Goal: Task Accomplishment & Management: Manage account settings

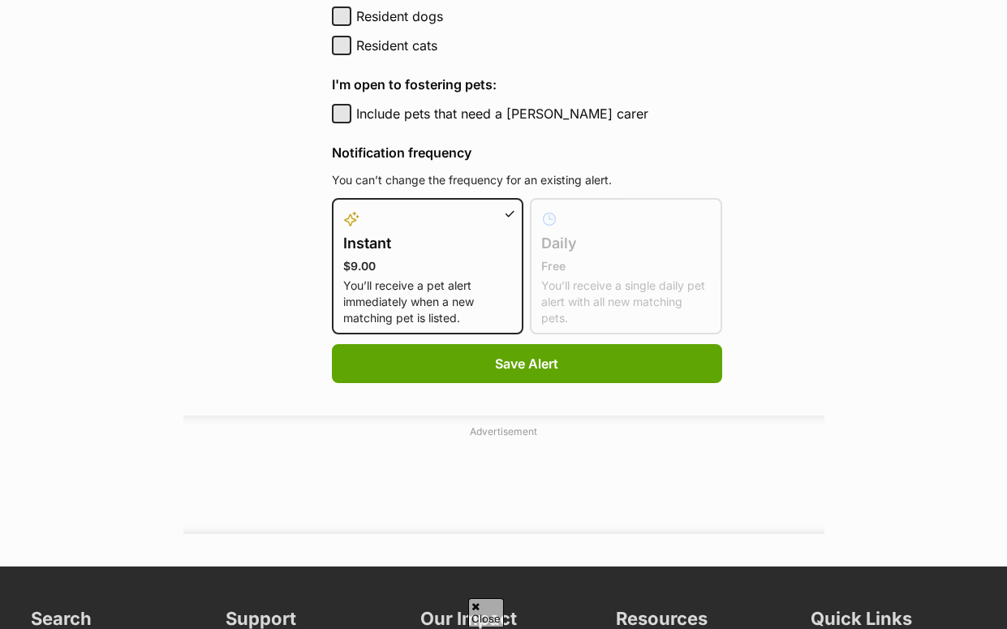
scroll to position [974, 0]
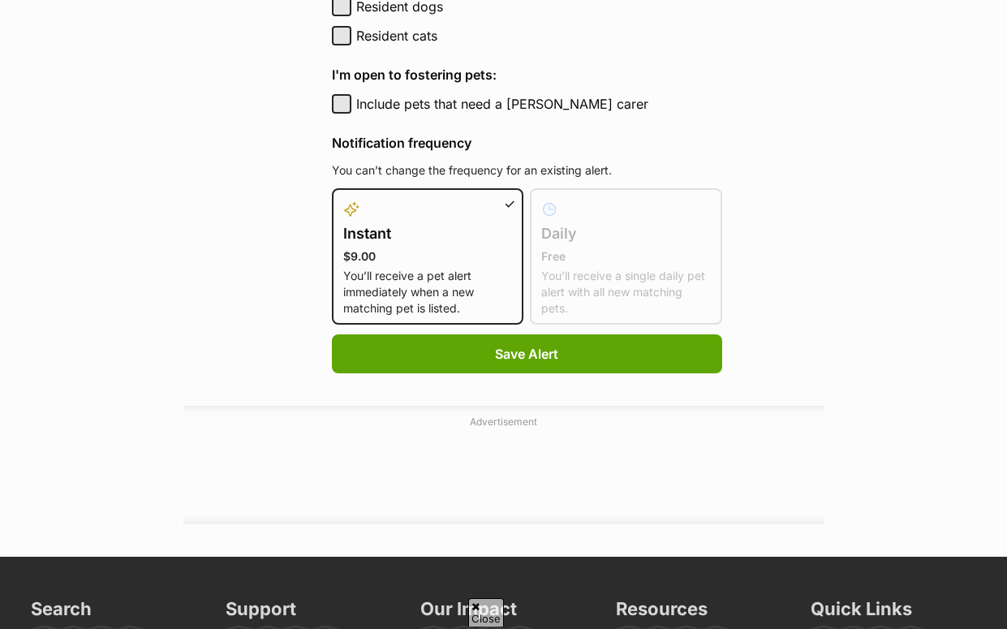
click at [565, 232] on h4 "Daily" at bounding box center [626, 233] width 170 height 23
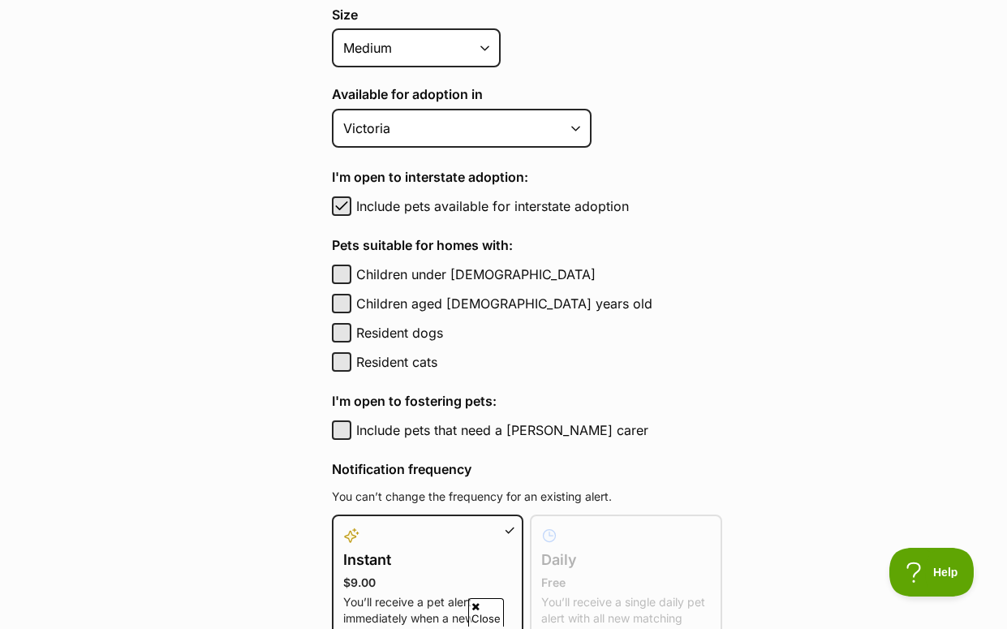
scroll to position [649, 0]
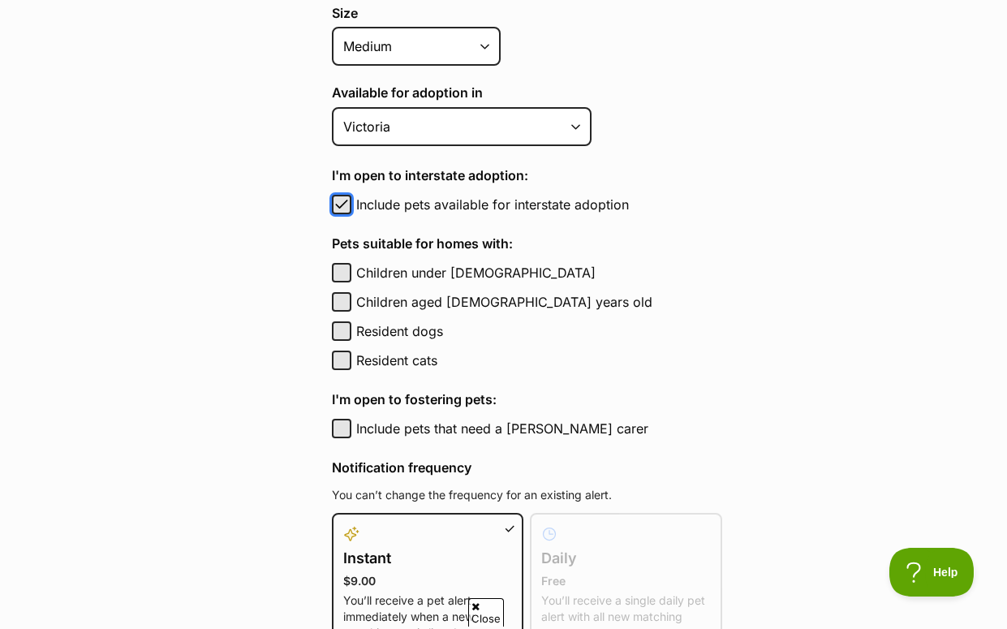
click at [341, 200] on span "button" at bounding box center [342, 204] width 16 height 19
checkbox input "false"
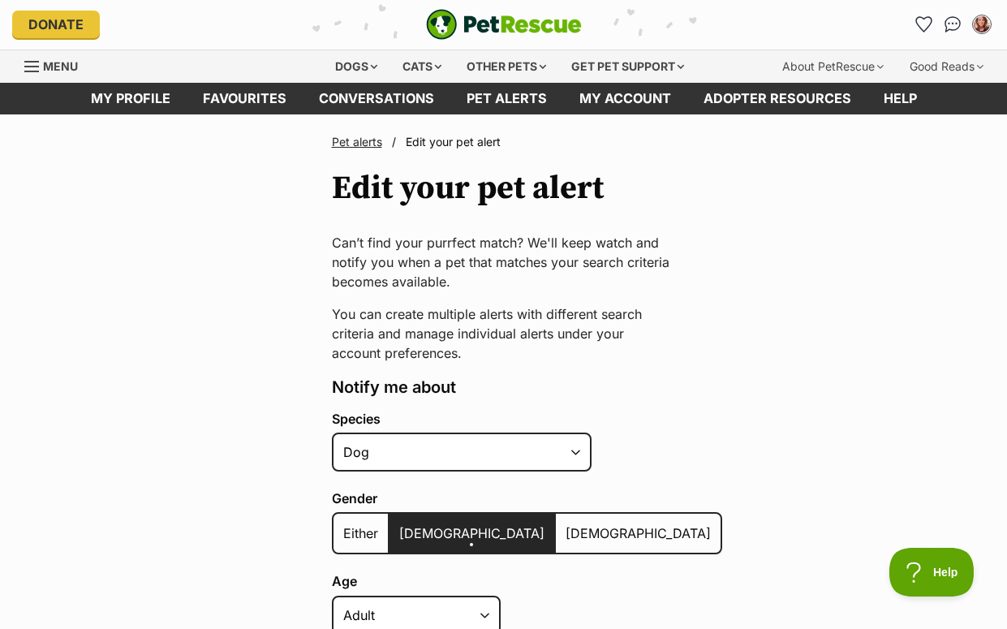
scroll to position [0, 0]
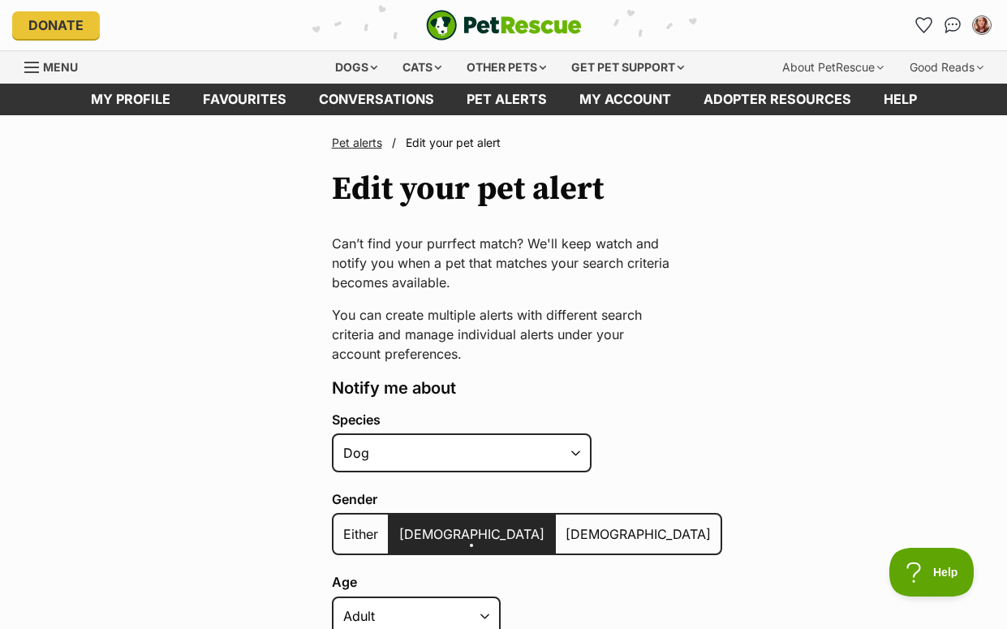
click at [359, 143] on link "Pet alerts" at bounding box center [357, 143] width 50 height 14
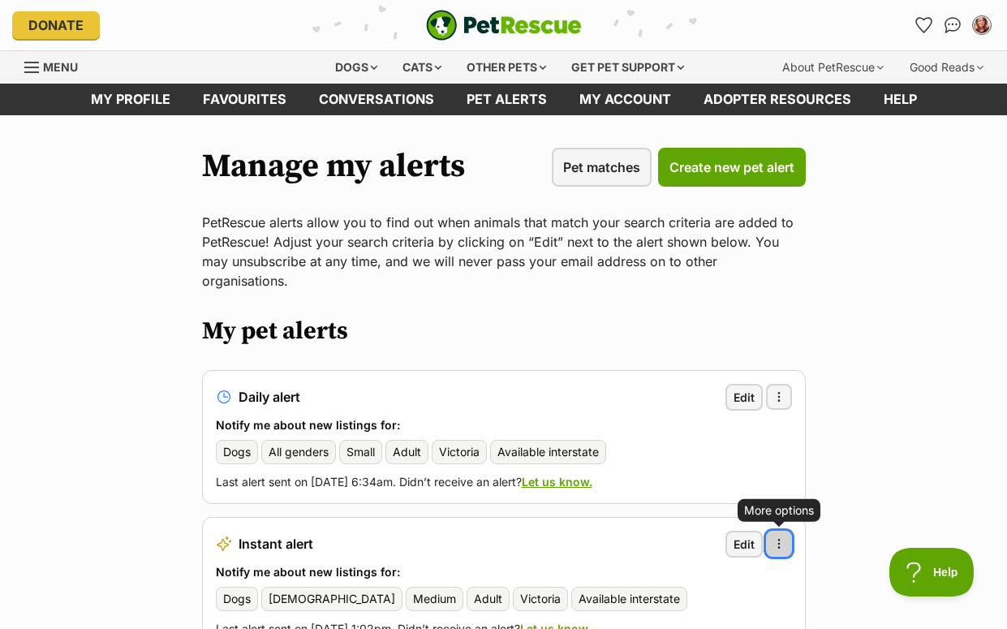
click at [786, 531] on button "More options" at bounding box center [779, 544] width 26 height 26
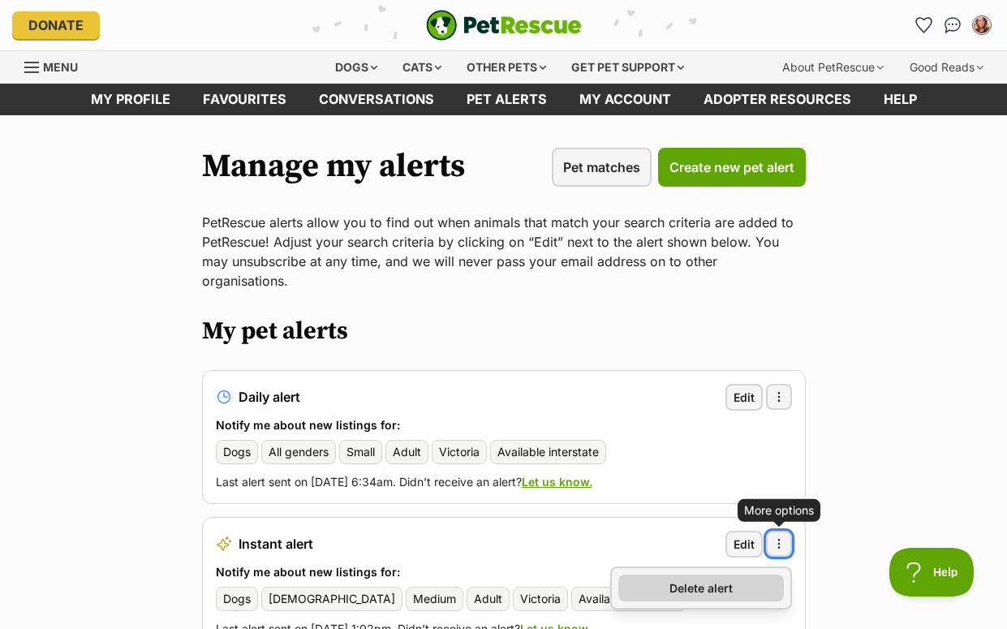
click at [725, 580] on span "Delete alert" at bounding box center [701, 588] width 63 height 17
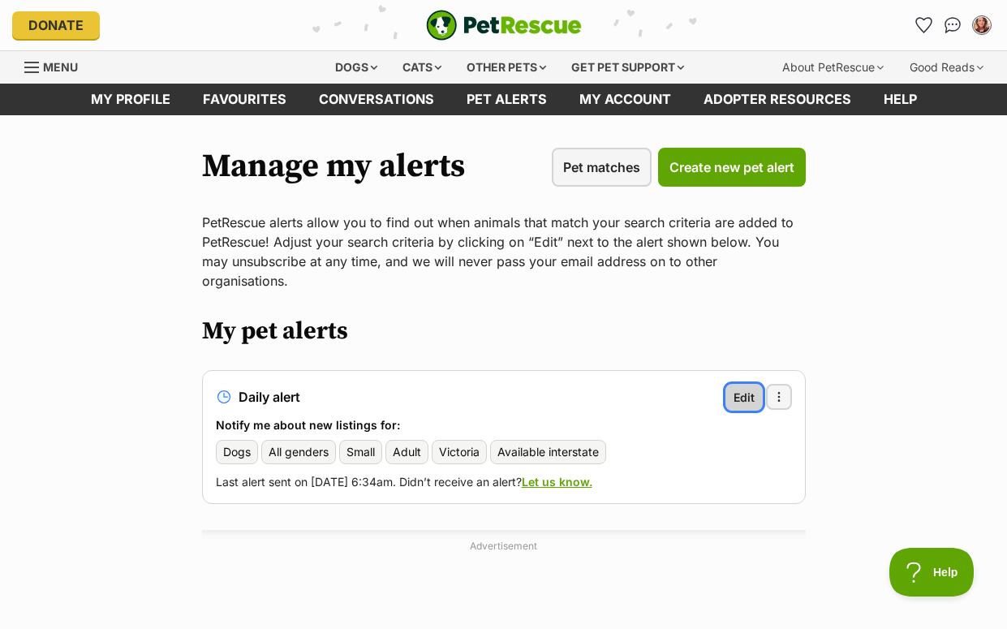
click at [738, 389] on span "Edit" at bounding box center [744, 397] width 21 height 17
click at [776, 386] on button "More options" at bounding box center [779, 397] width 26 height 26
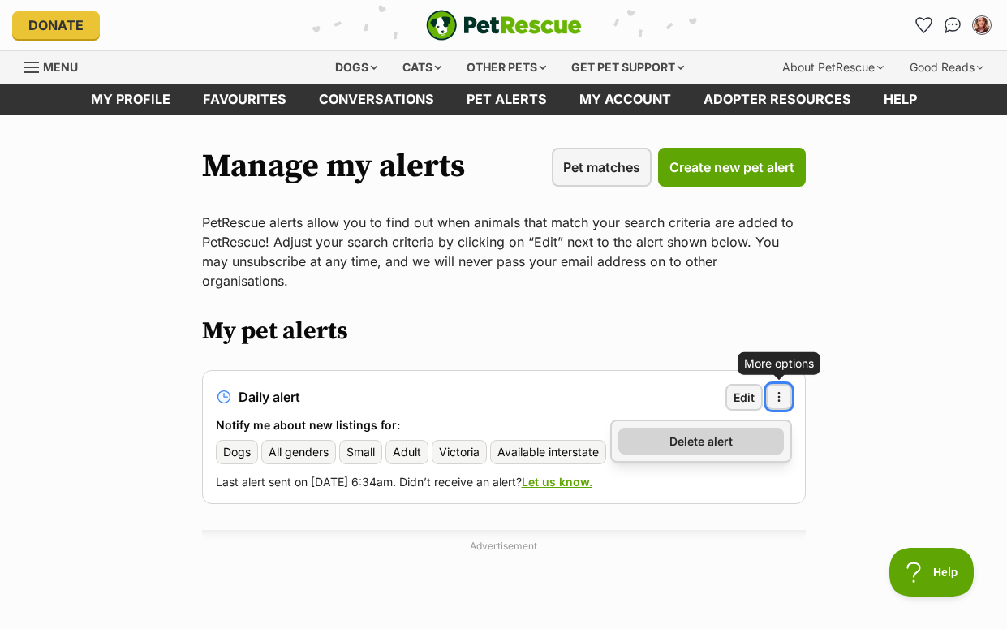
click at [699, 433] on span "Delete alert" at bounding box center [701, 441] width 63 height 17
